Goal: Communication & Community: Ask a question

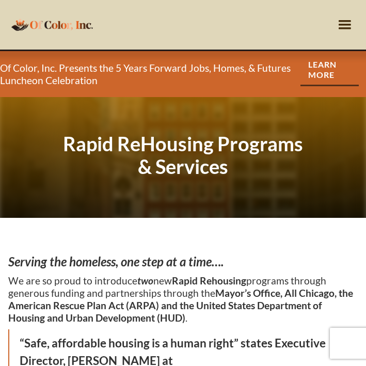
click at [343, 28] on div "menu" at bounding box center [345, 25] width 20 height 20
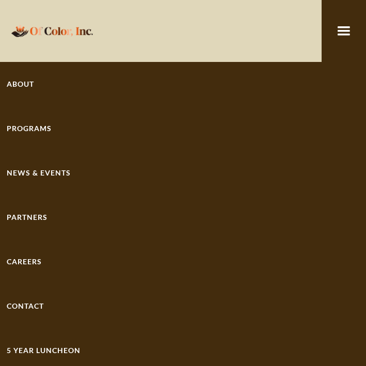
click at [31, 132] on div "Programs" at bounding box center [183, 128] width 352 height 10
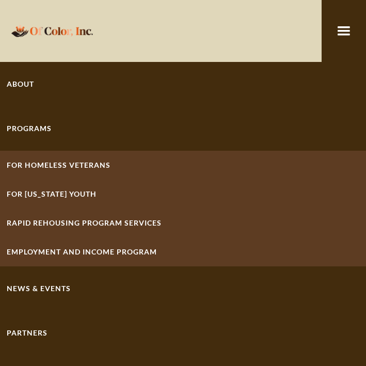
click at [46, 220] on strong "Rapid ReHousing Program Services" at bounding box center [84, 222] width 155 height 9
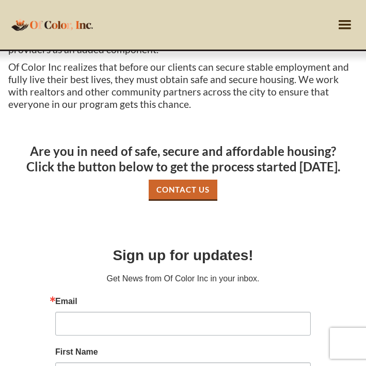
scroll to position [669, 0]
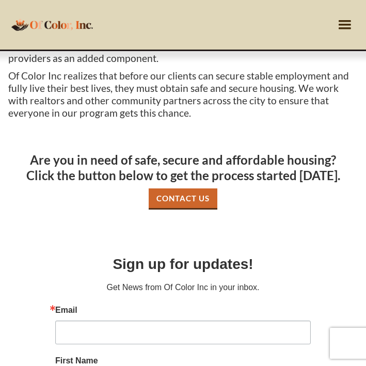
click at [202, 196] on link "Contact Us" at bounding box center [182, 198] width 69 height 21
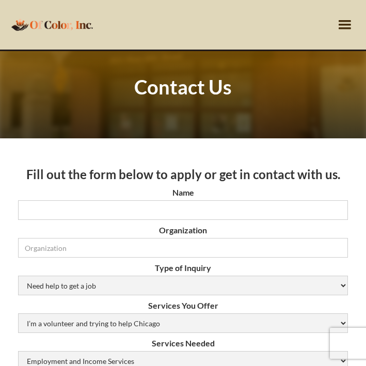
scroll to position [58, 0]
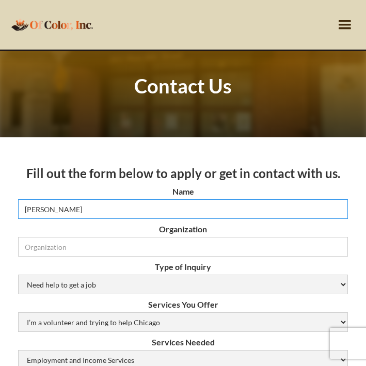
type input "[PERSON_NAME]"
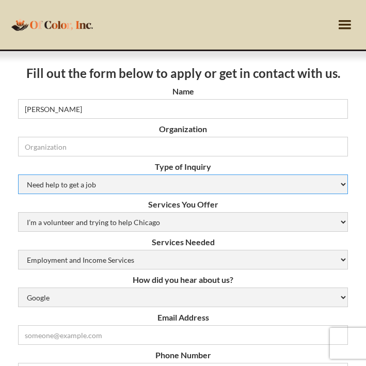
scroll to position [160, 0]
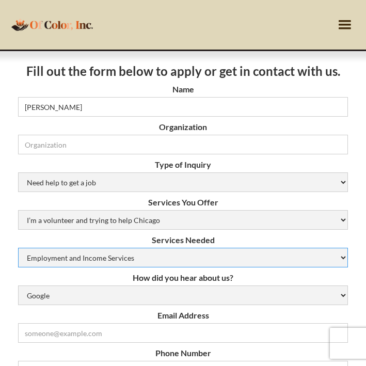
select select "HUD Housing Services"
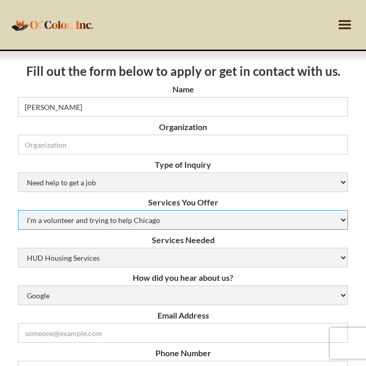
select select "N/A (Not Applicable)"
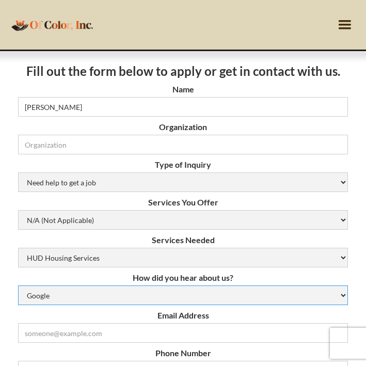
select select "other"
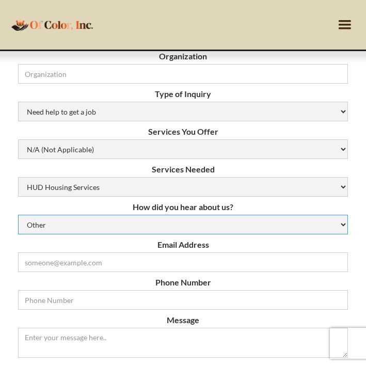
scroll to position [232, 0]
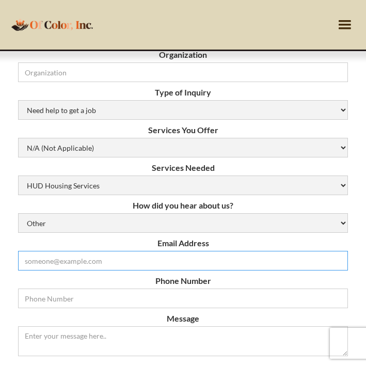
type input "[EMAIL_ADDRESS][DOMAIN_NAME]"
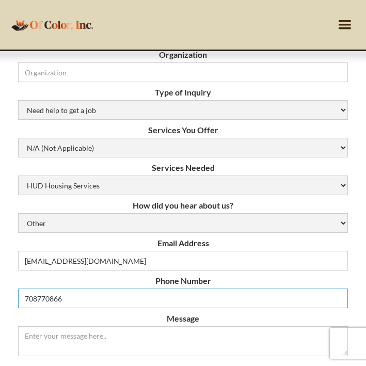
type input "7087708663"
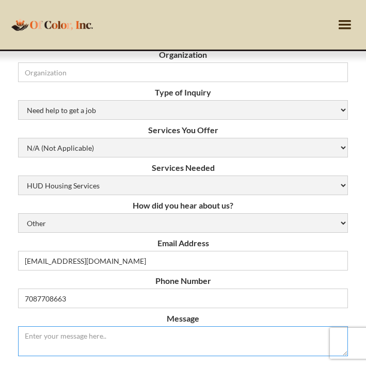
click at [75, 346] on textarea "Message" at bounding box center [182, 341] width 329 height 30
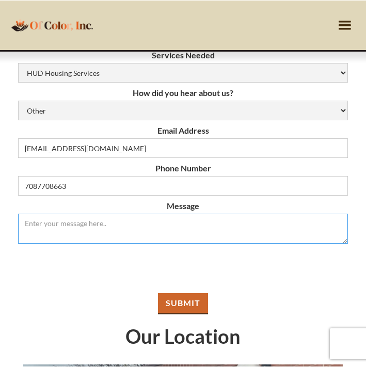
scroll to position [343, 0]
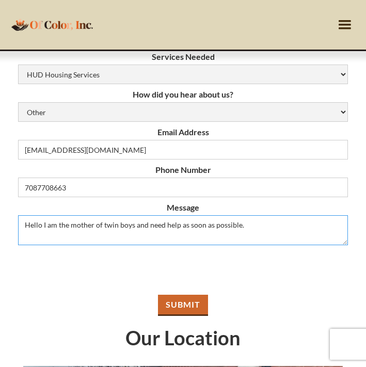
type textarea "Hello I am the mother of twin boys and need help as soon as possible."
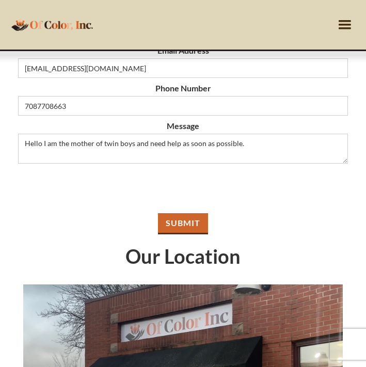
scroll to position [426, 0]
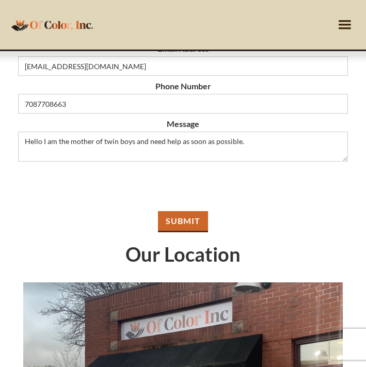
click at [175, 223] on input "Submit" at bounding box center [183, 221] width 50 height 21
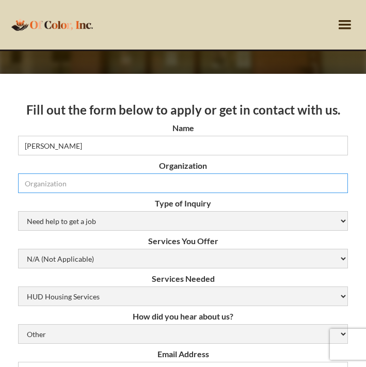
click at [340, 184] on input "Organization" at bounding box center [182, 183] width 329 height 20
click at [336, 184] on input "Organization" at bounding box center [182, 183] width 329 height 20
click at [306, 180] on input "Organization" at bounding box center [182, 183] width 329 height 20
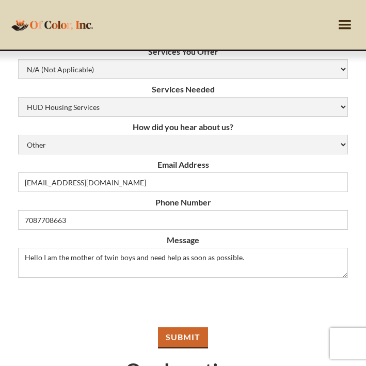
scroll to position [313, 0]
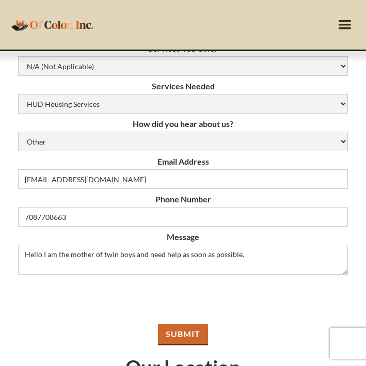
type input "Advocate [PERSON_NAME][GEOGRAPHIC_DATA]"
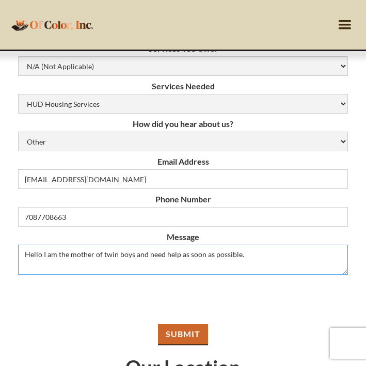
click at [132, 255] on textarea "Hello I am the mother of twin boys and need help as soon as possible." at bounding box center [182, 259] width 329 height 30
click at [233, 254] on textarea "Hello I am the mother of twin boys one of which have special needs and need hel…" at bounding box center [182, 259] width 329 height 30
type textarea "Hello I am the mother of twin boys one of which have special needs and need hel…"
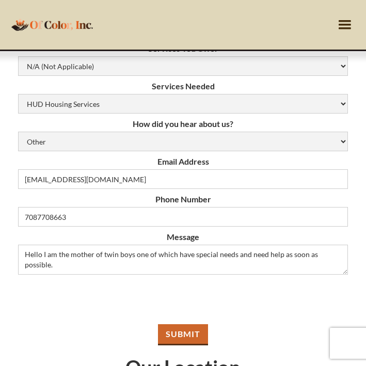
click at [197, 335] on input "Submit" at bounding box center [183, 334] width 50 height 21
type input "Please wait..."
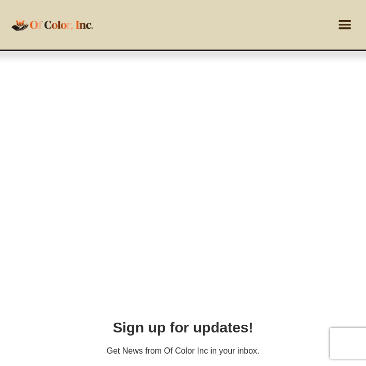
scroll to position [467, 0]
